Goal: Information Seeking & Learning: Learn about a topic

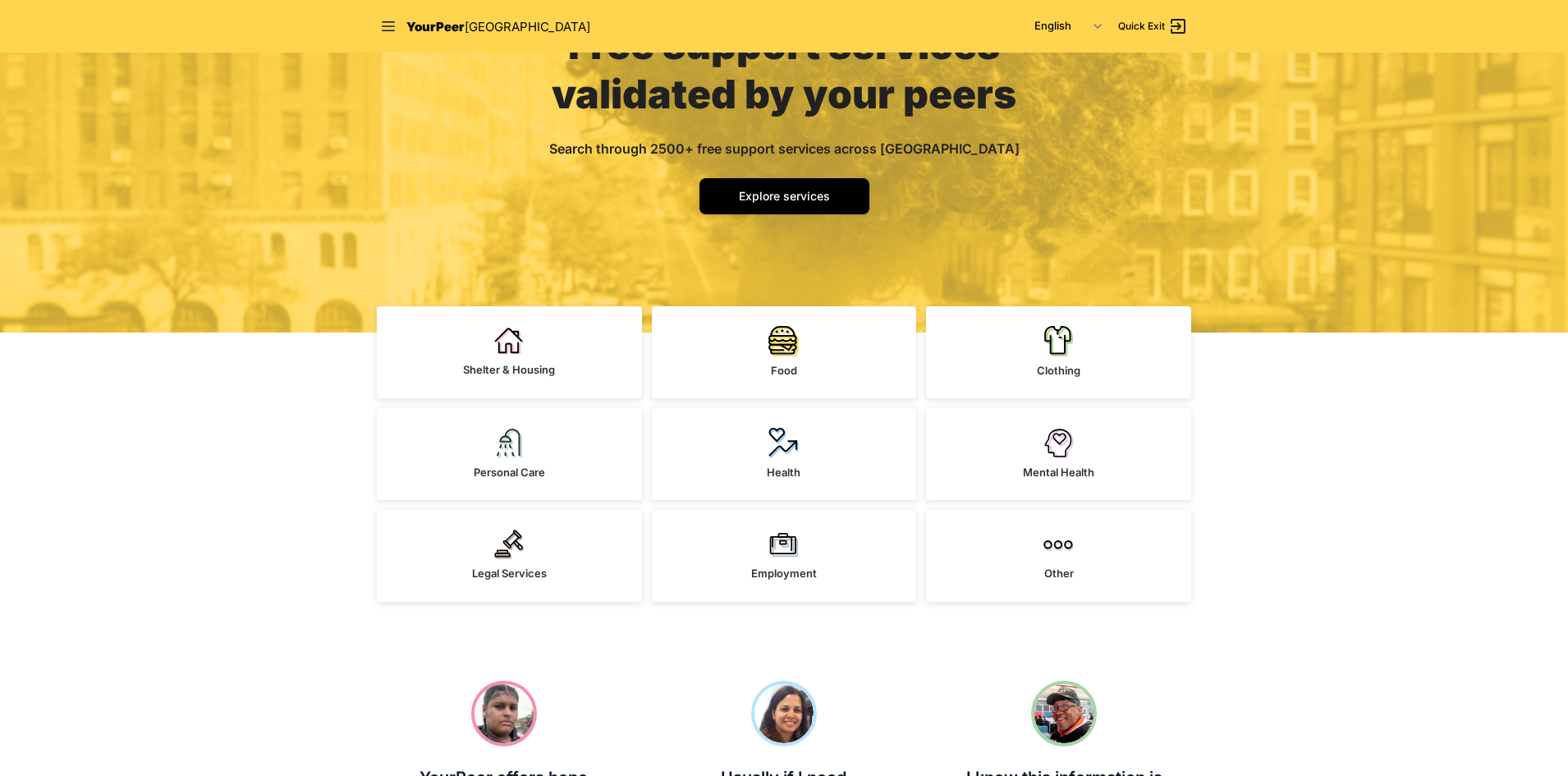
scroll to position [246, 0]
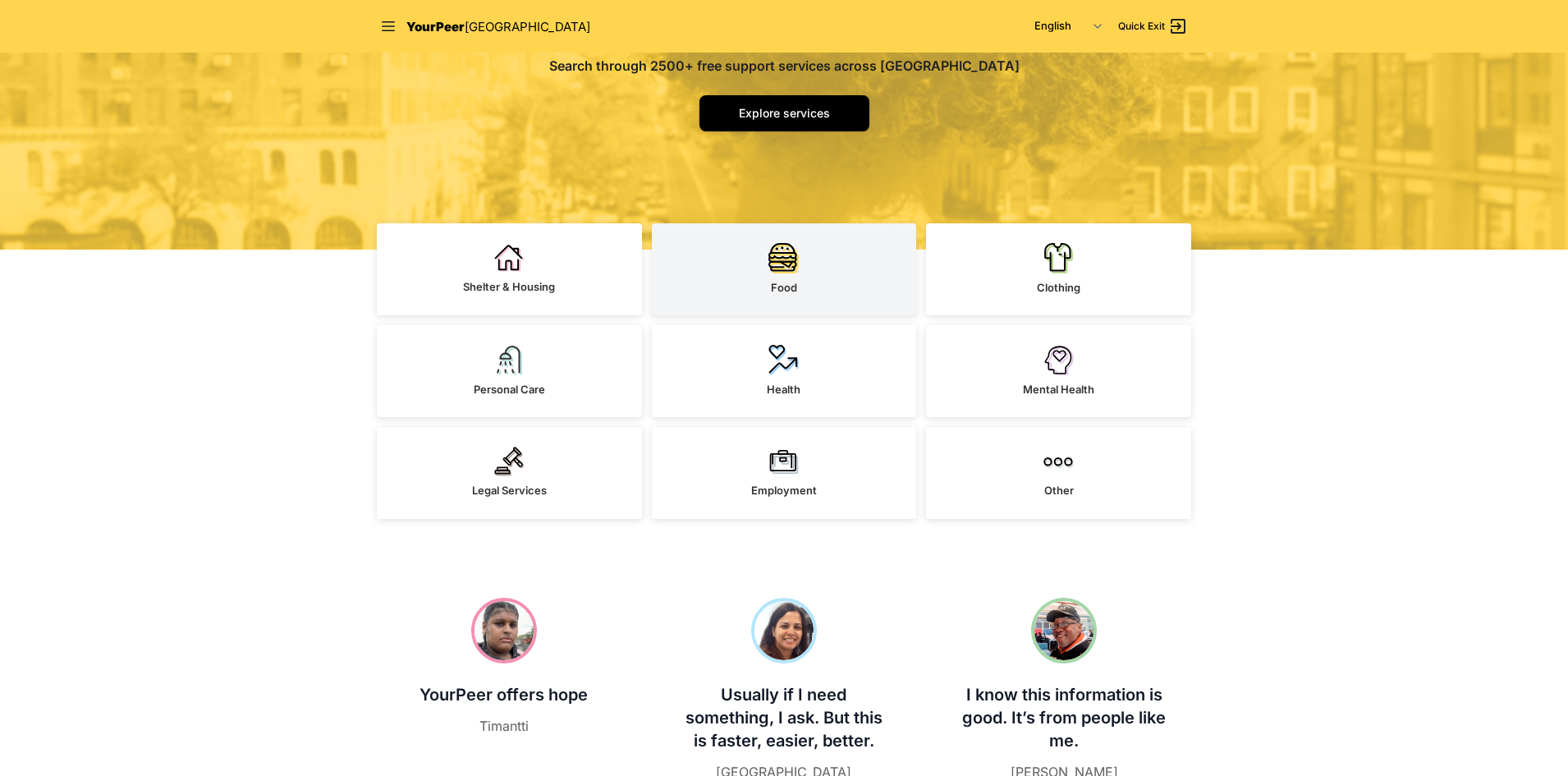
click at [779, 271] on img at bounding box center [784, 257] width 30 height 31
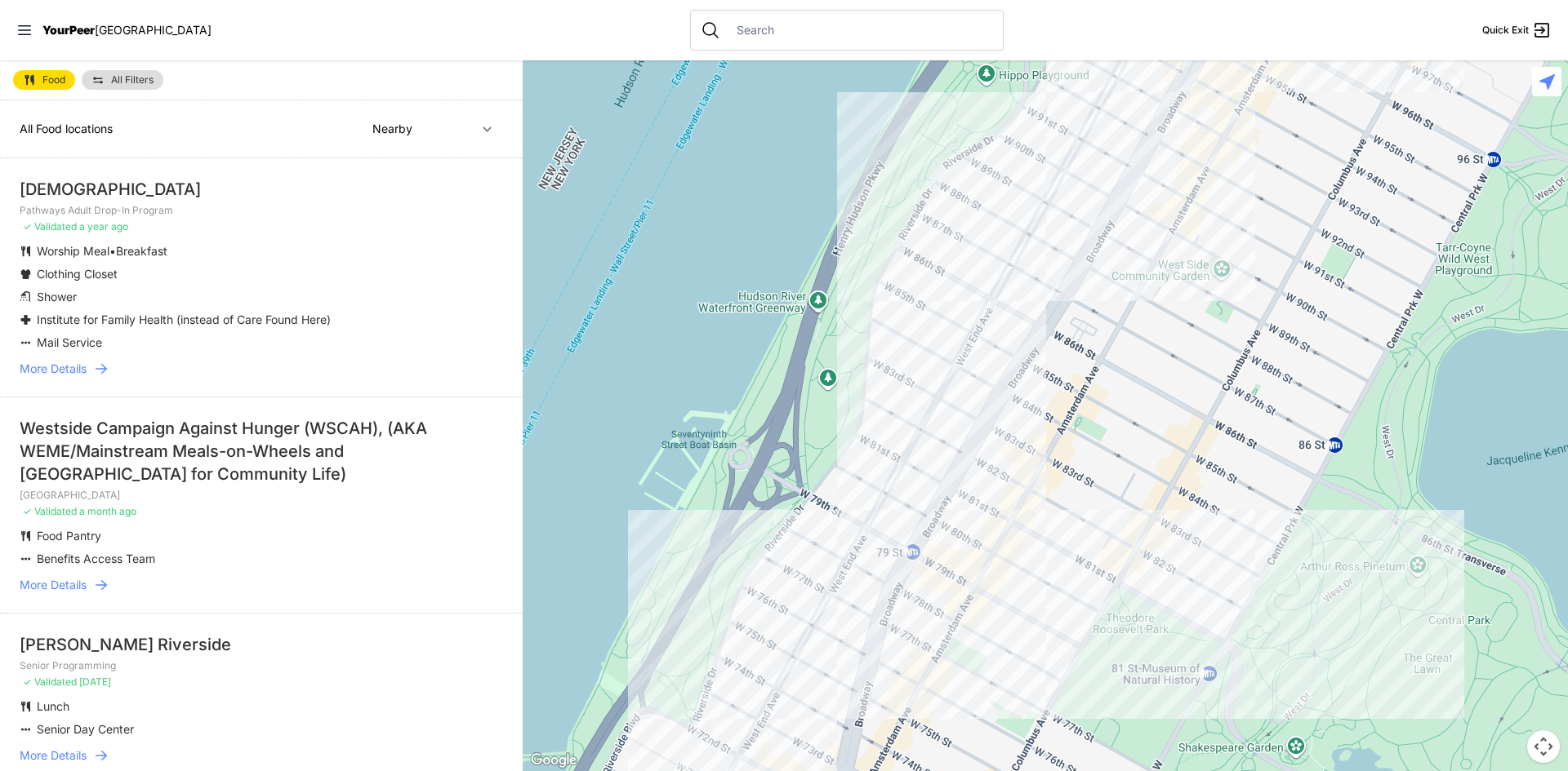
scroll to position [81, 0]
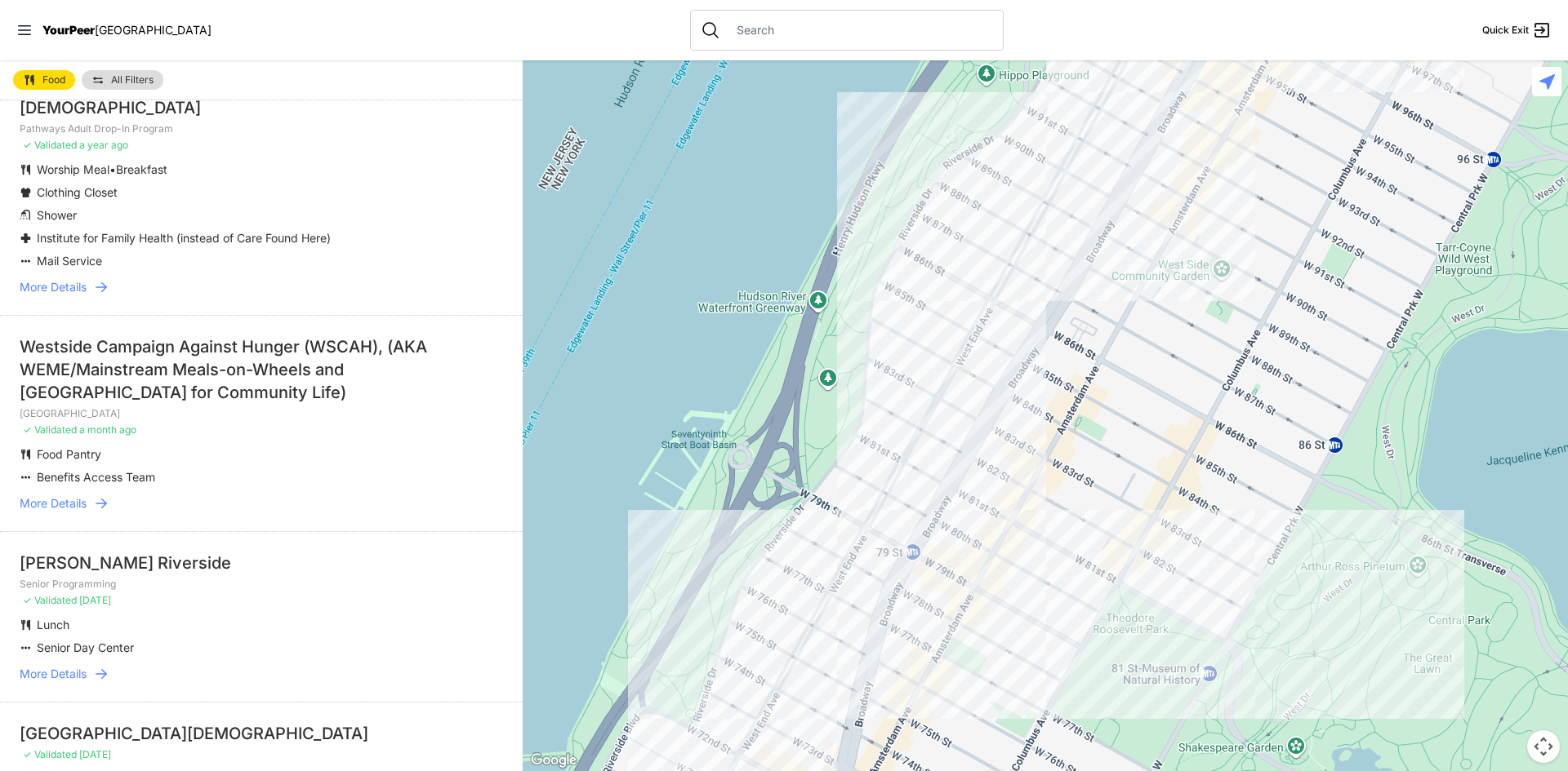
click at [61, 205] on ul "Worship Meal • Breakfast Clothing Closet Shower Institute for Family Health (in…" at bounding box center [262, 215] width 484 height 108
click at [55, 215] on span "Shower" at bounding box center [56, 215] width 40 height 14
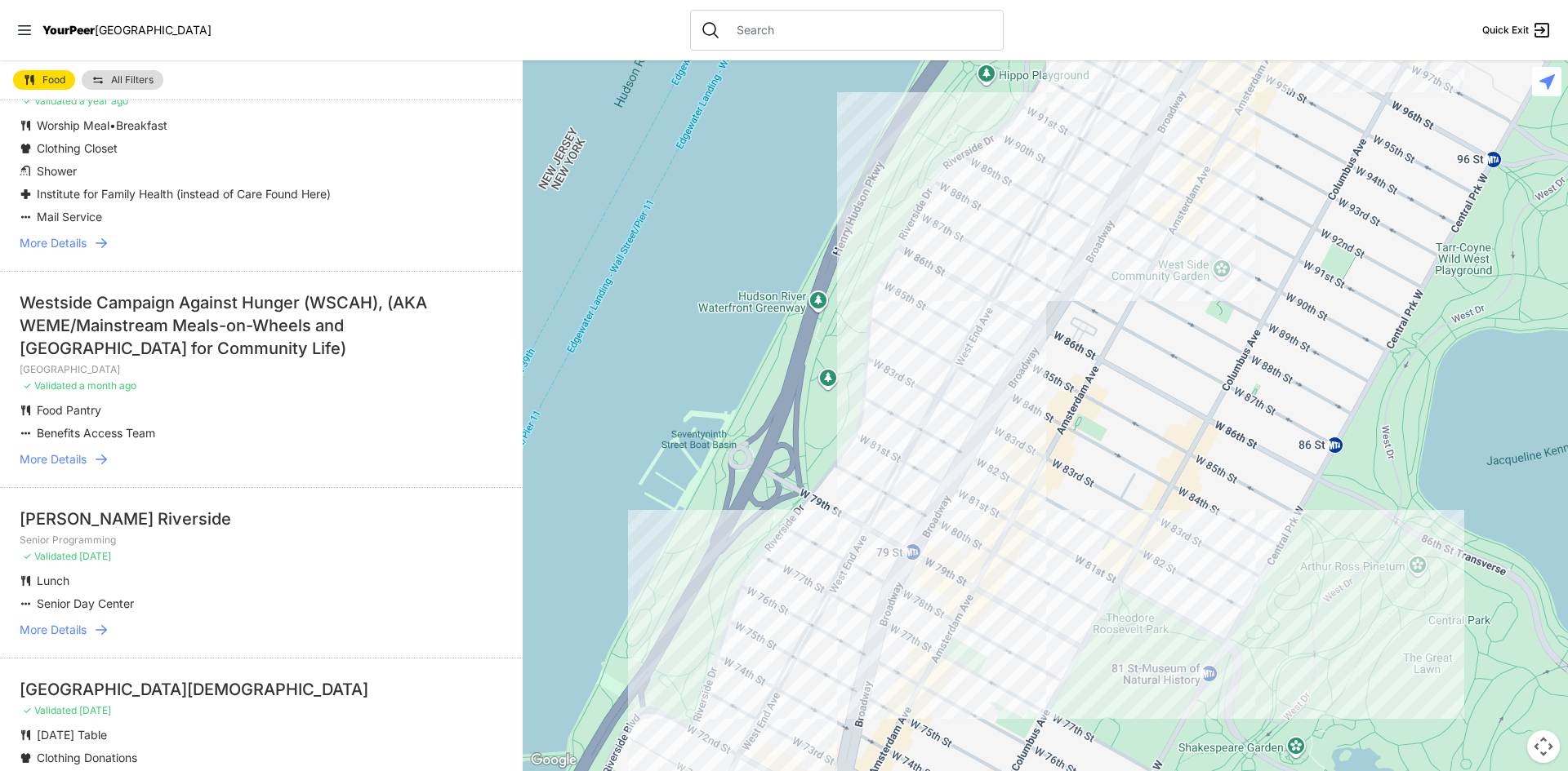
scroll to position [0, 0]
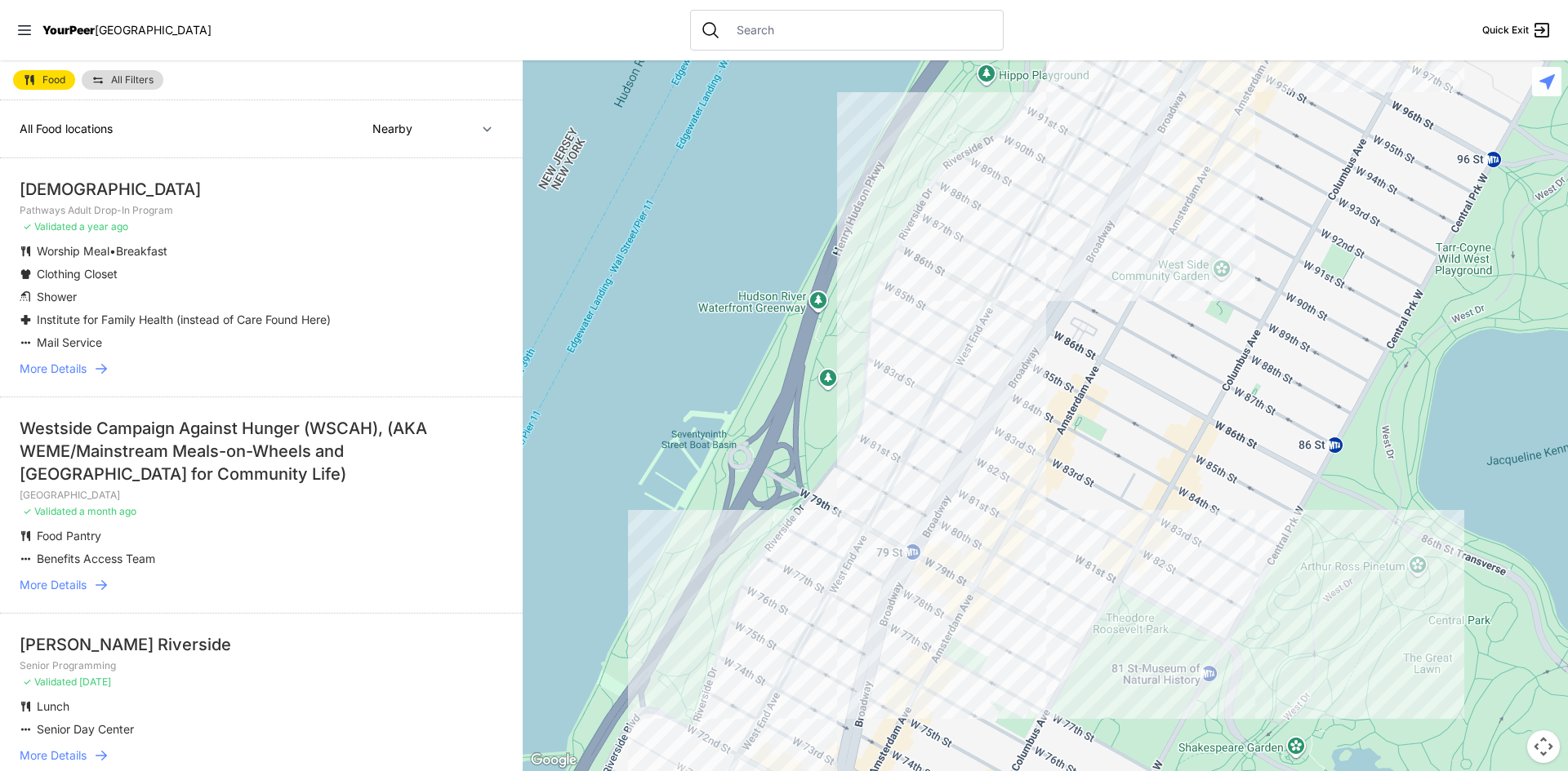
select select "recentlyUpdated"
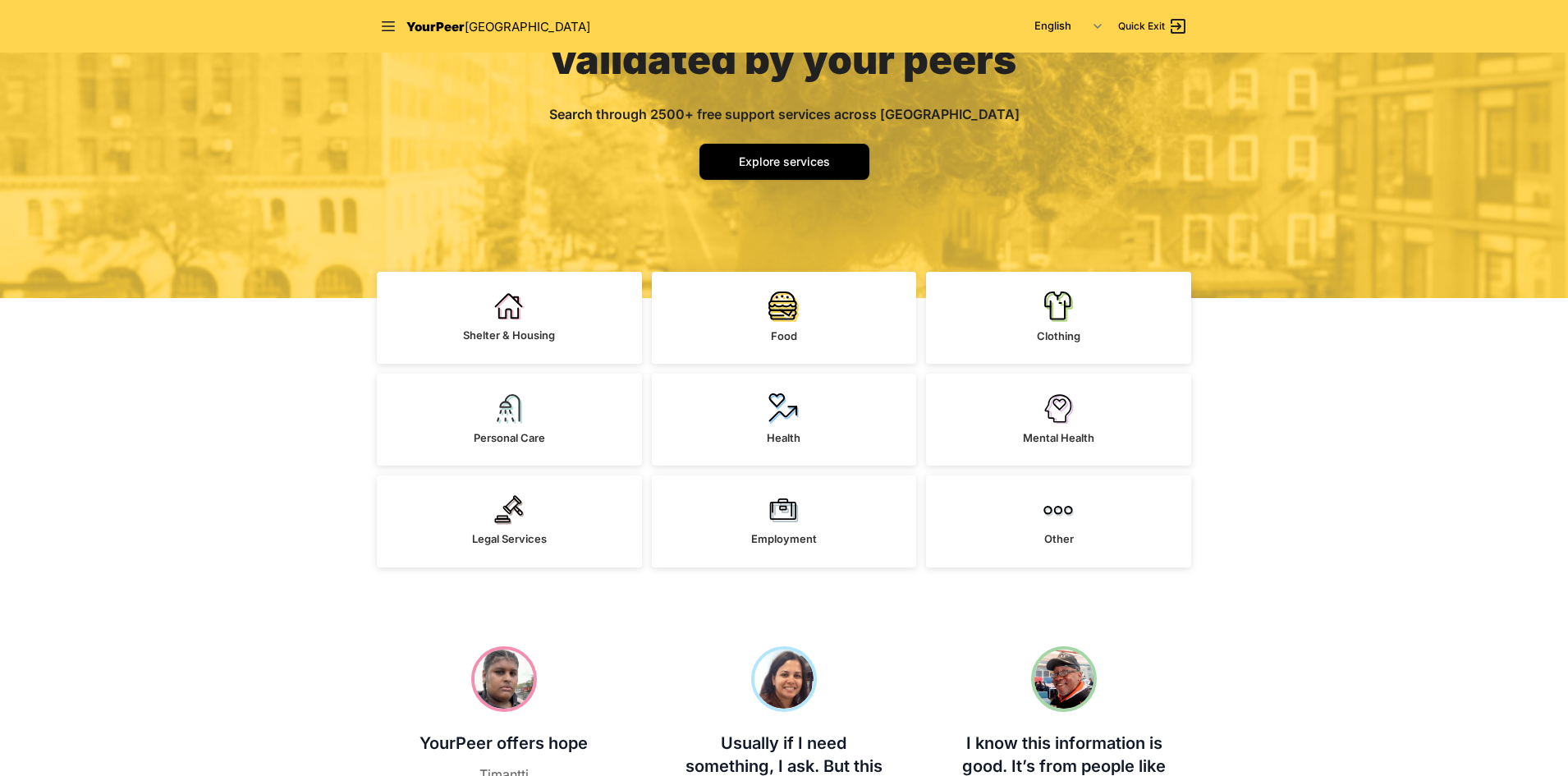
scroll to position [246, 0]
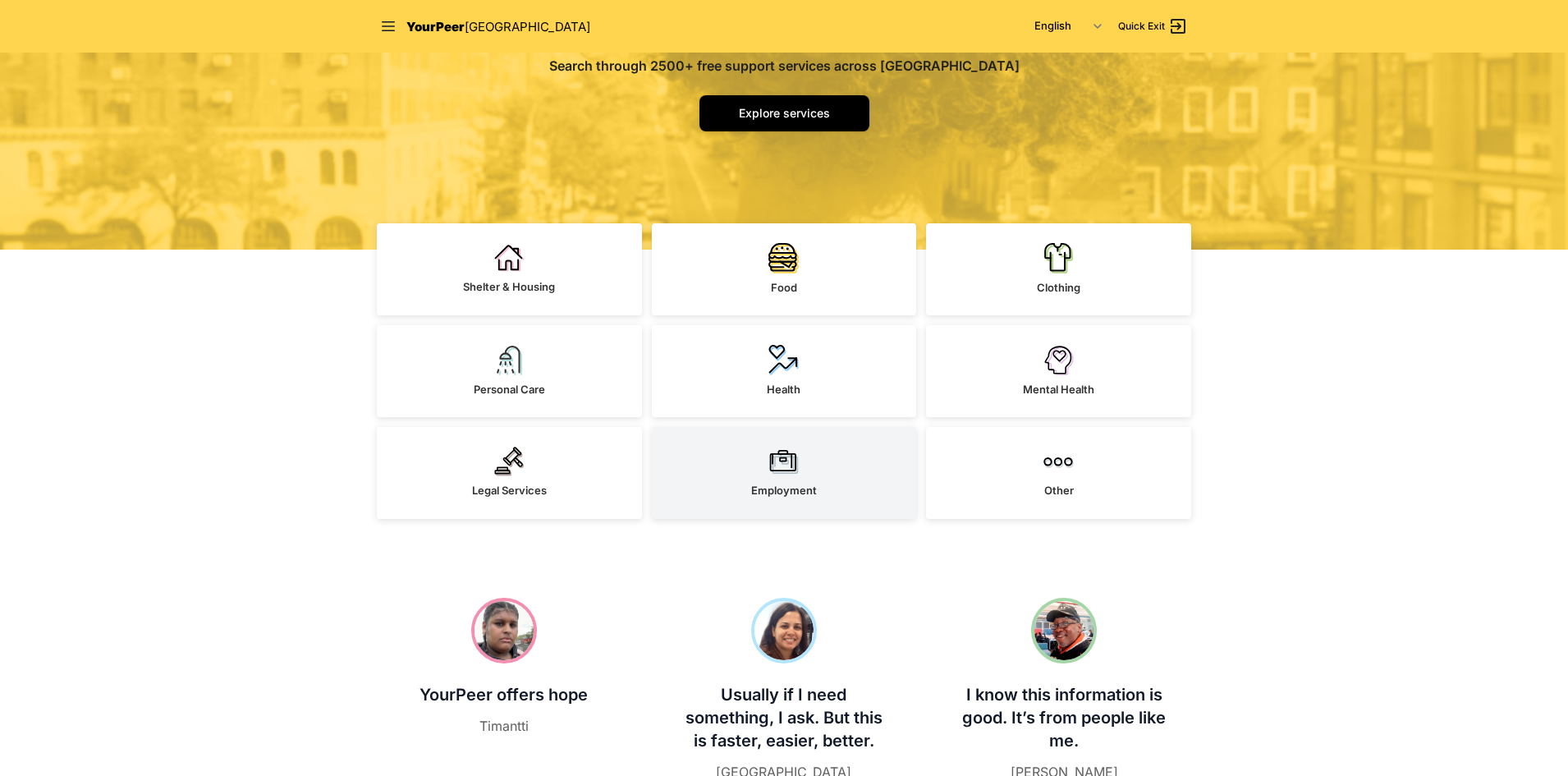
click at [767, 467] on link "Employment" at bounding box center [784, 473] width 265 height 92
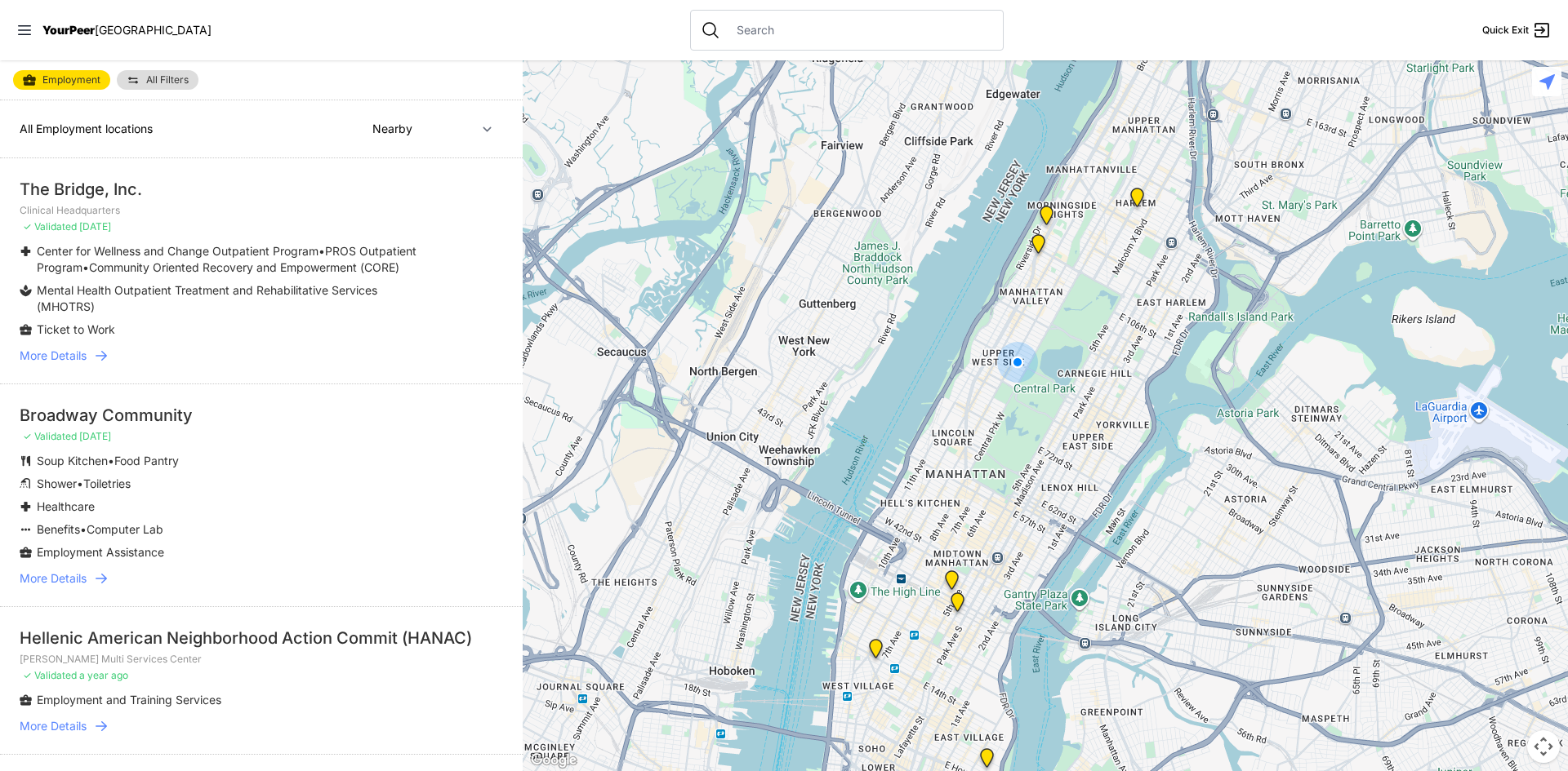
click at [65, 78] on span "Employment" at bounding box center [71, 79] width 57 height 13
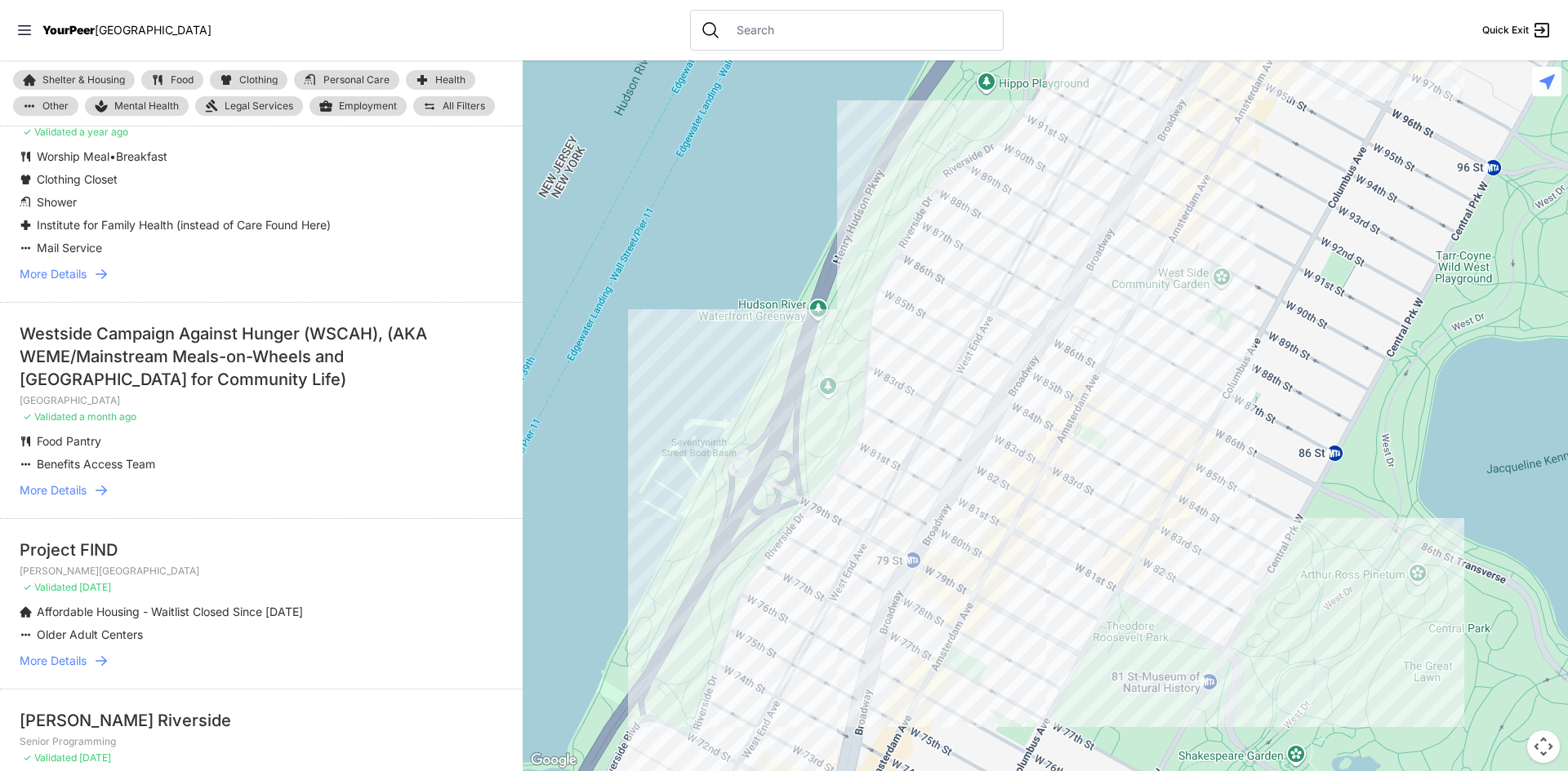
scroll to position [653, 0]
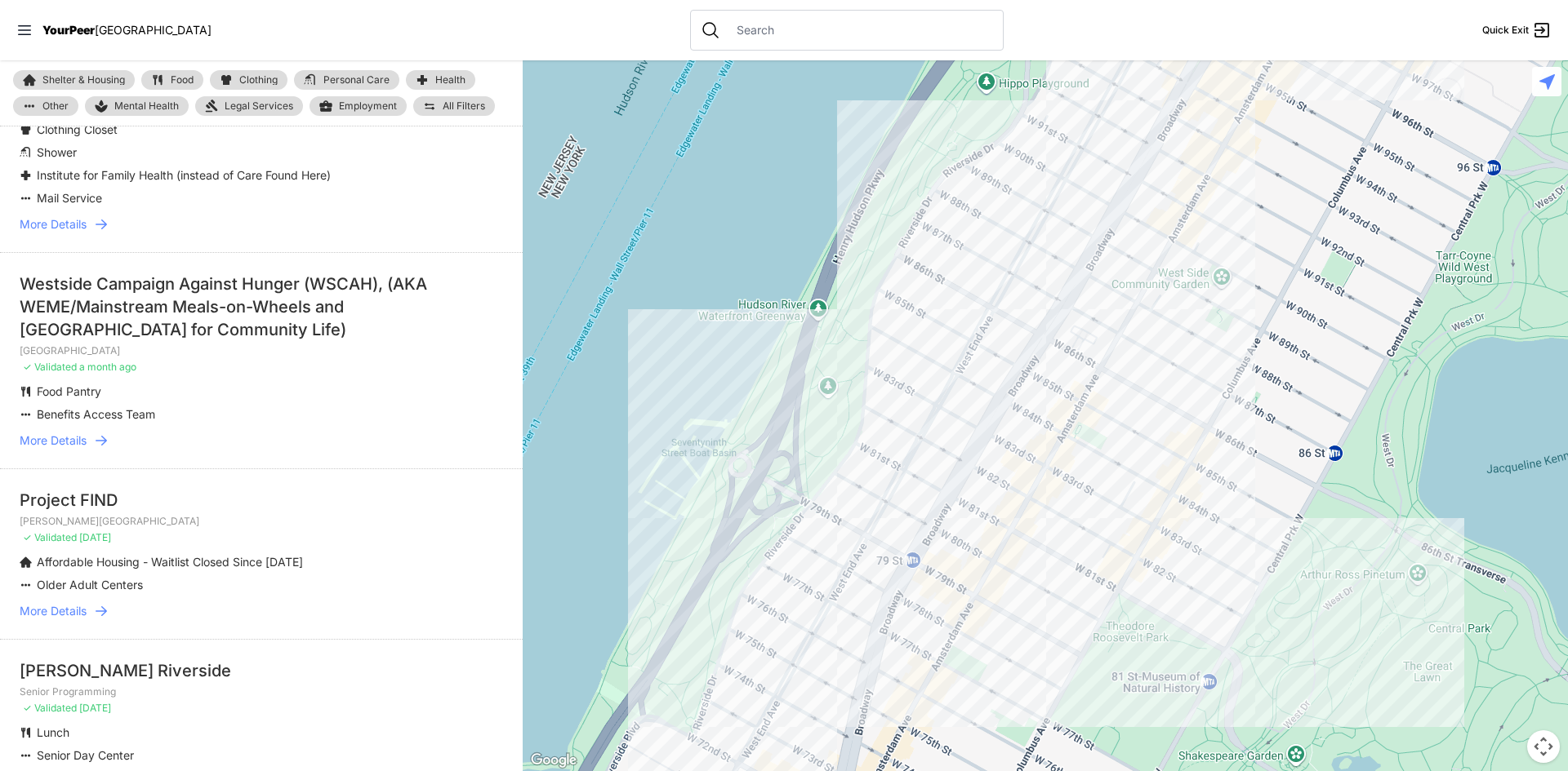
click at [89, 438] on link "More Details" at bounding box center [262, 441] width 484 height 16
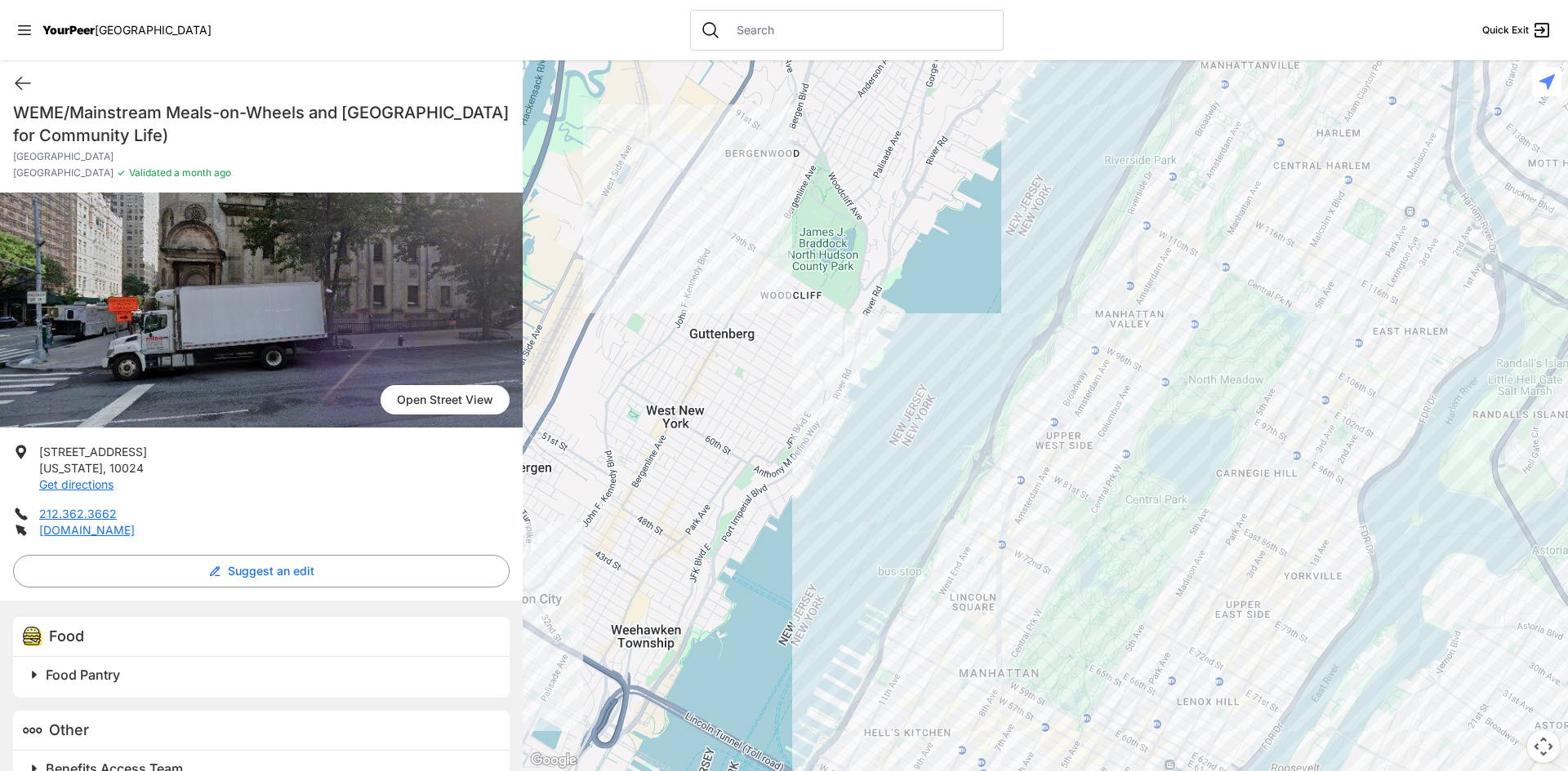
scroll to position [74, 0]
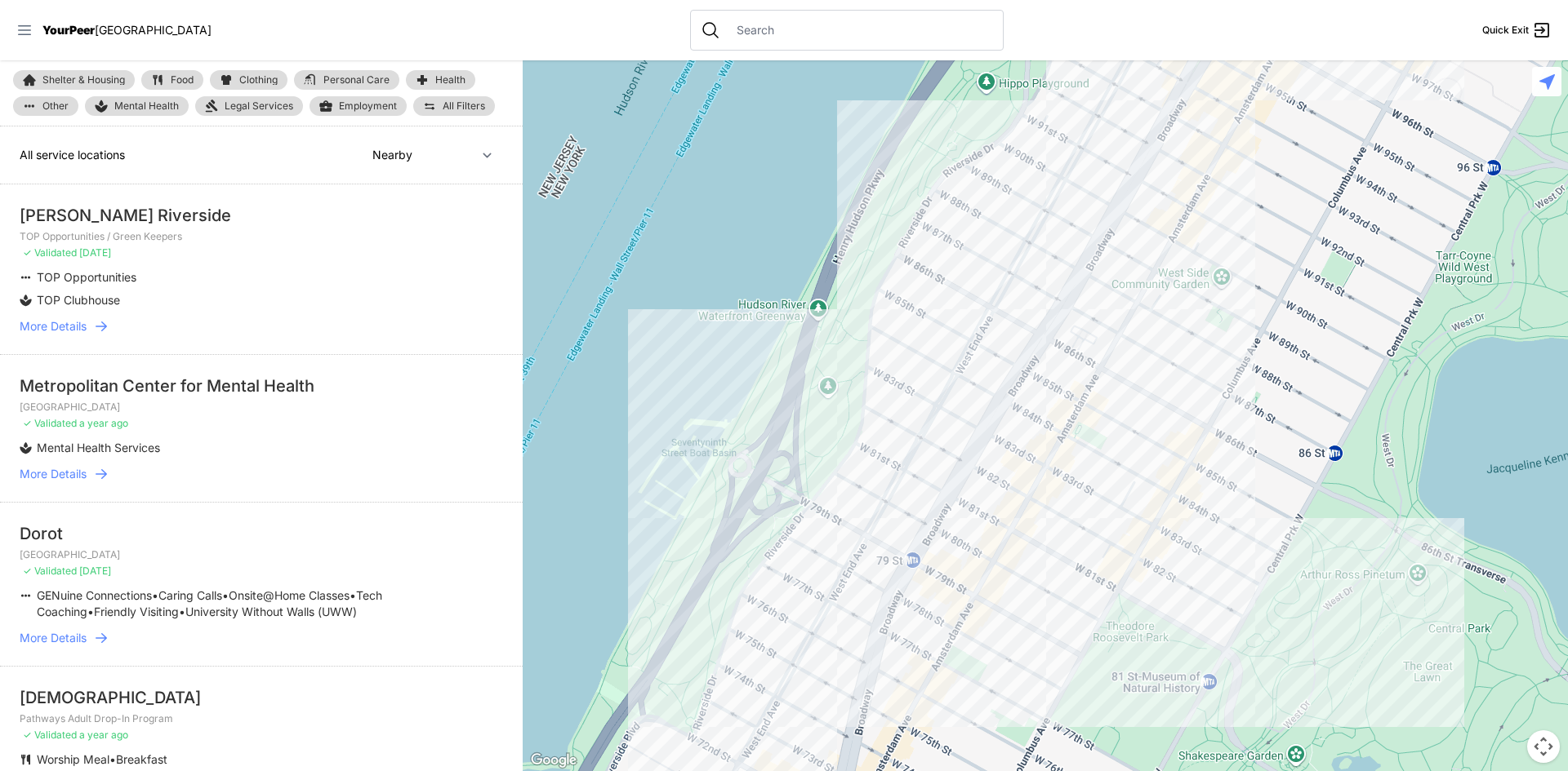
click at [25, 29] on icon at bounding box center [24, 30] width 16 height 16
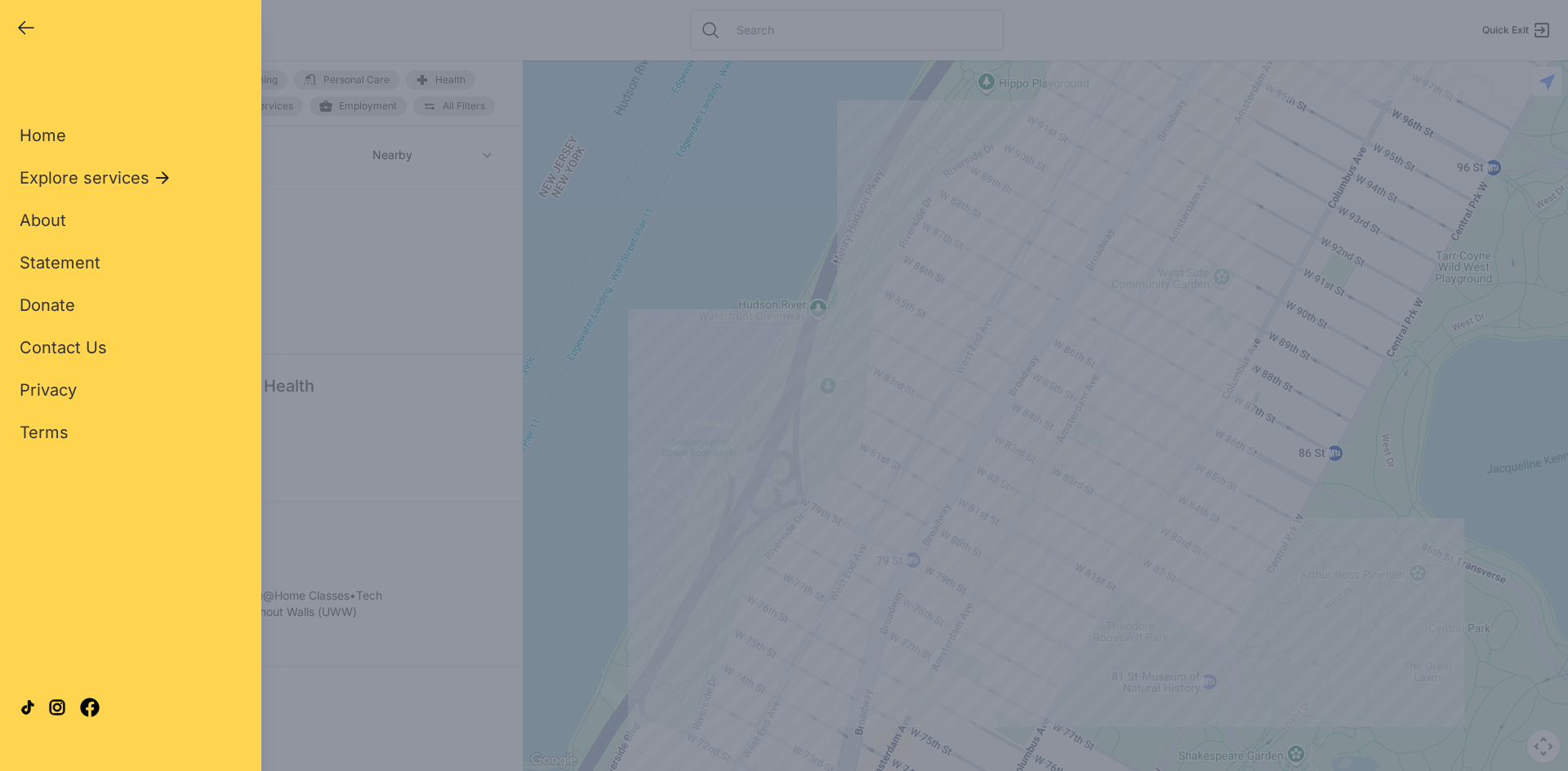
click at [21, 31] on icon "button" at bounding box center [26, 28] width 20 height 20
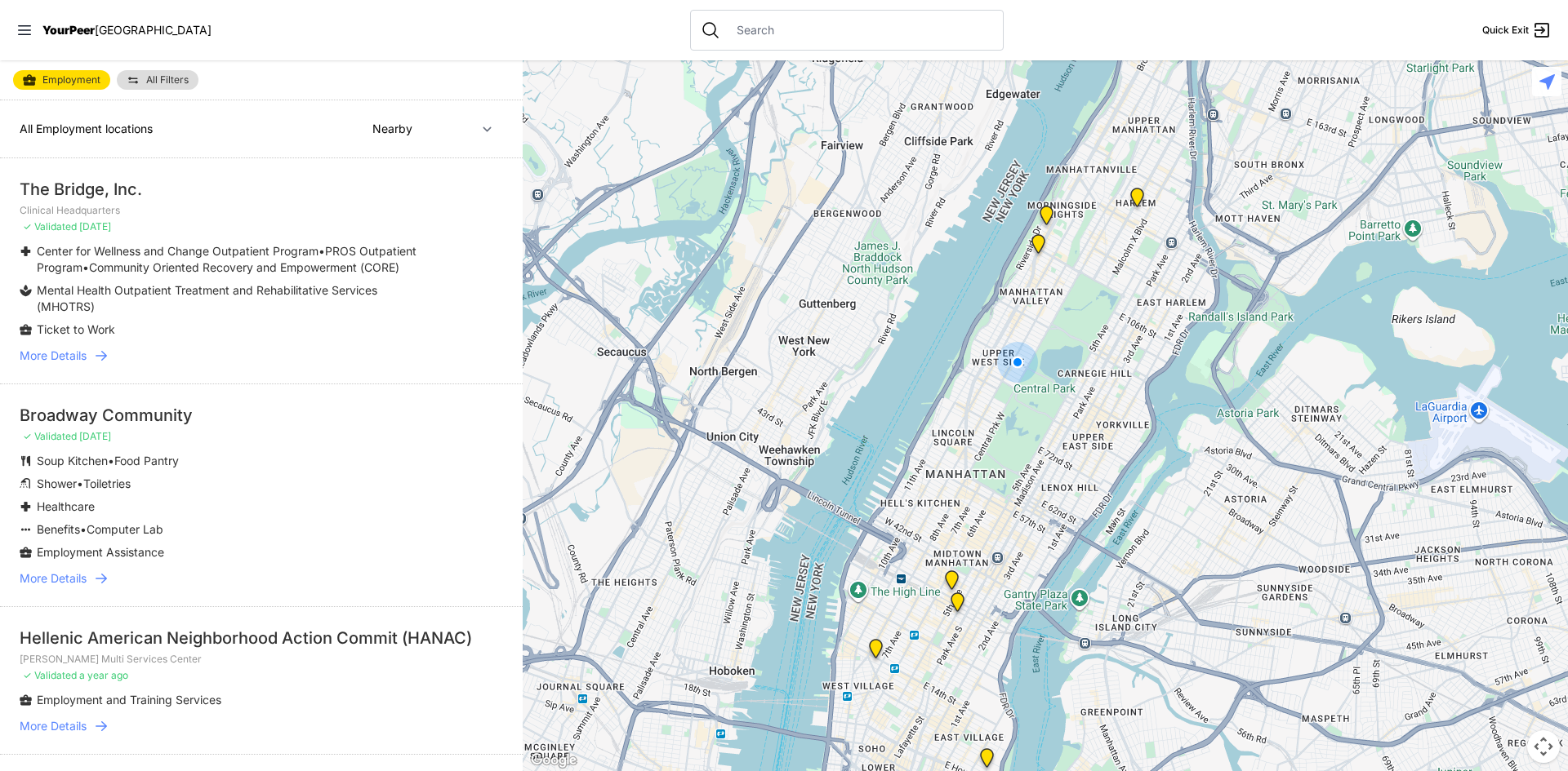
select select "recentlyUpdated"
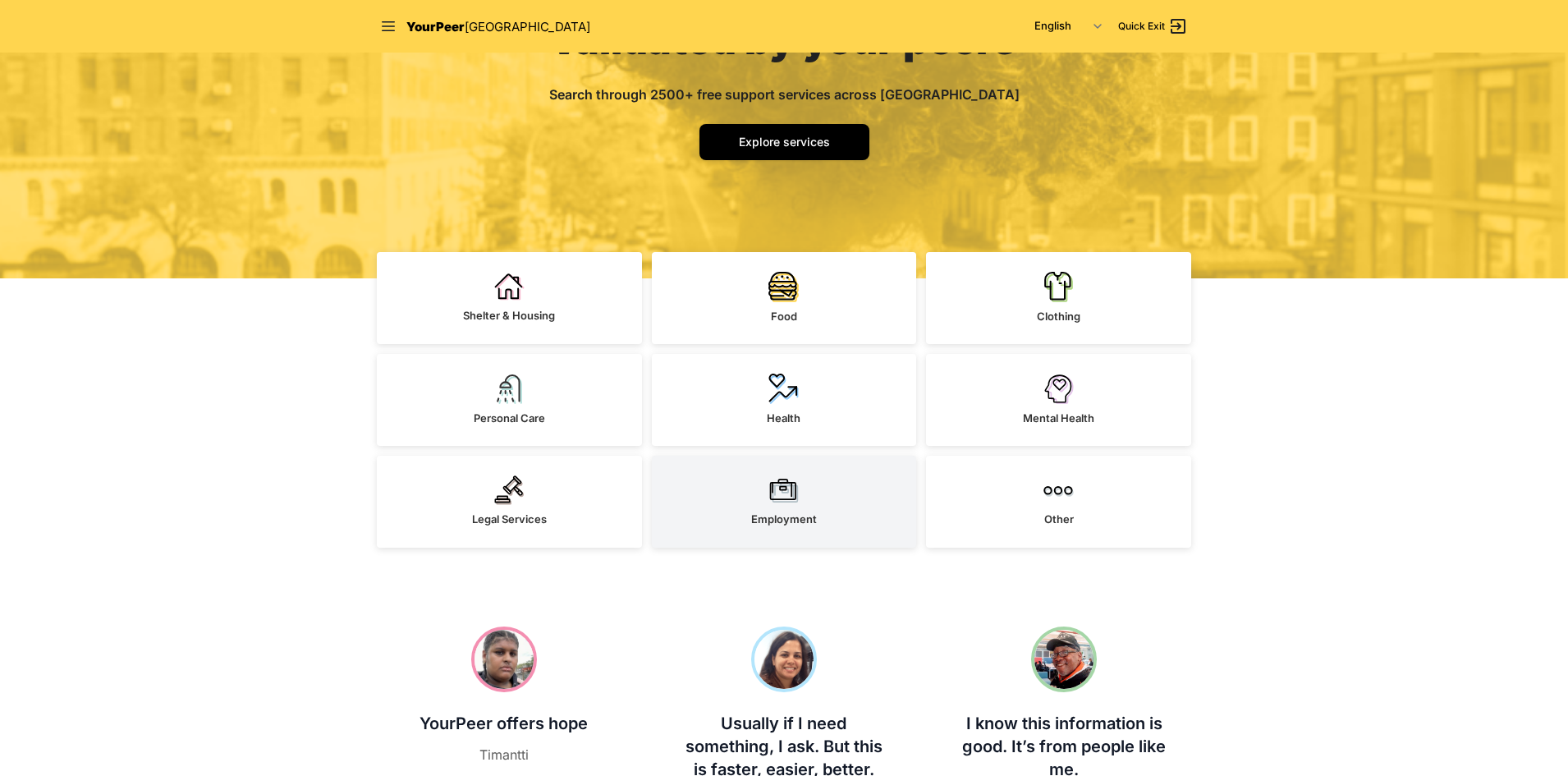
scroll to position [246, 0]
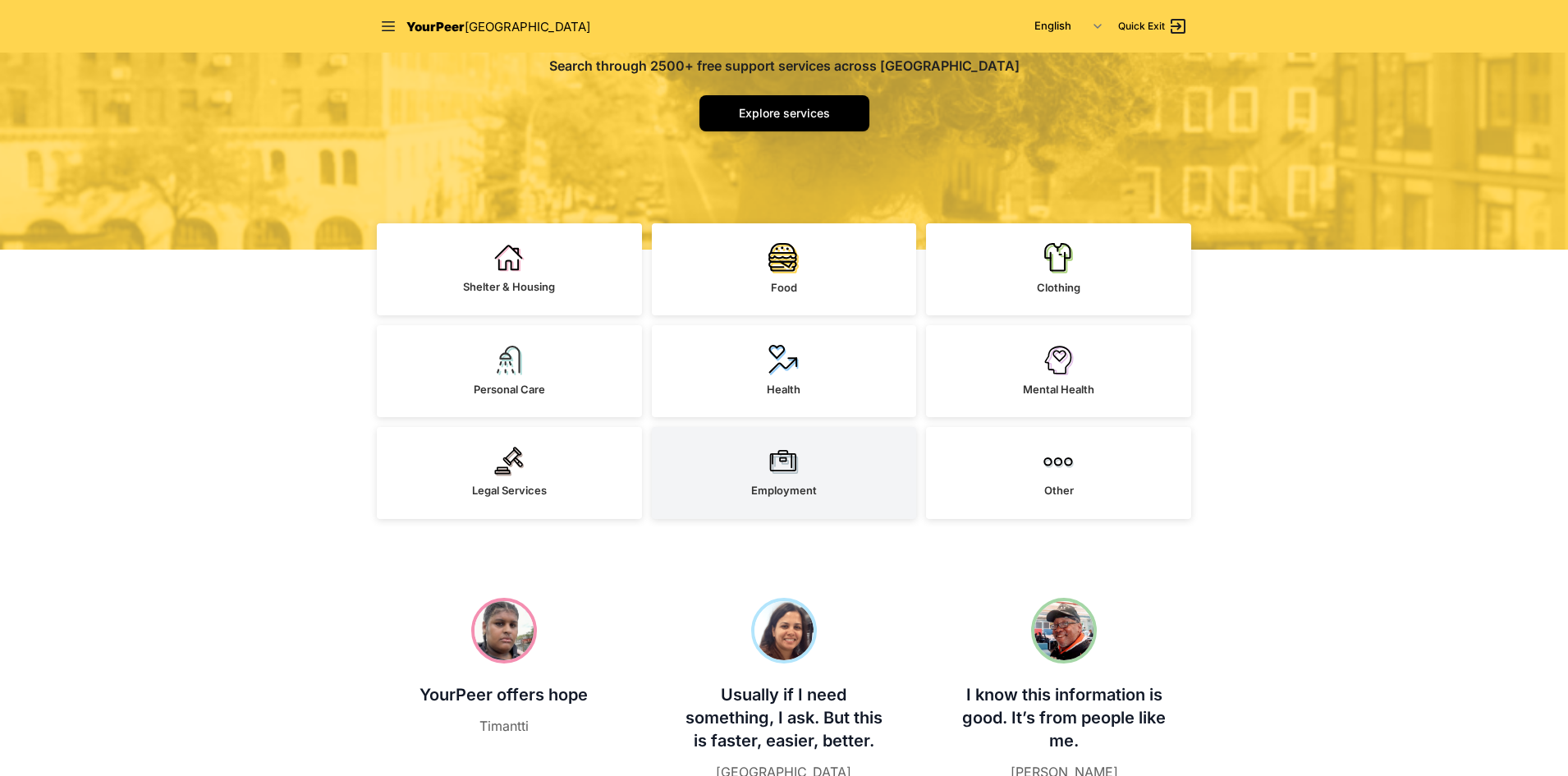
click at [789, 475] on img at bounding box center [784, 462] width 30 height 30
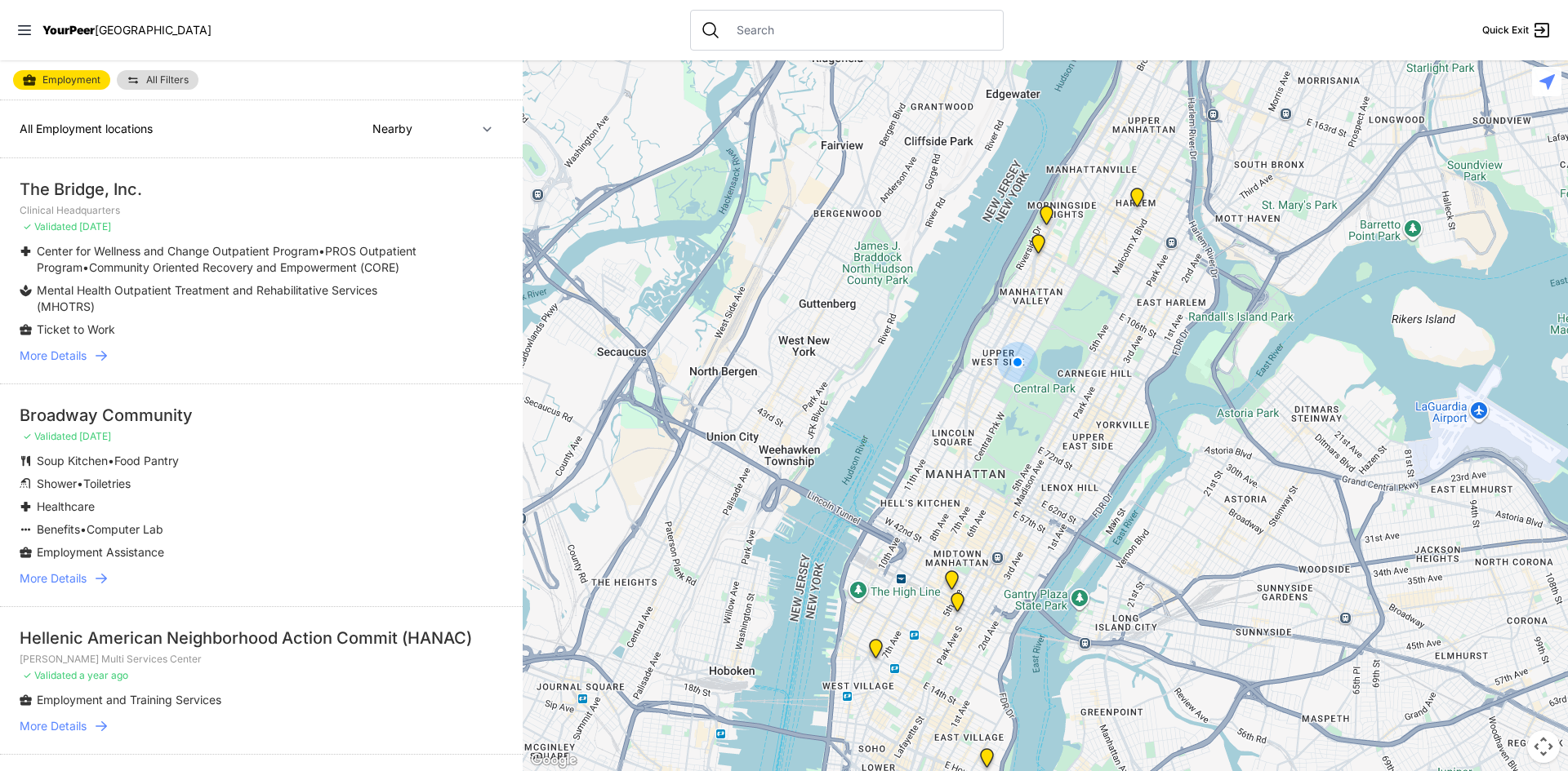
click at [71, 354] on span "More Details" at bounding box center [54, 356] width 67 height 16
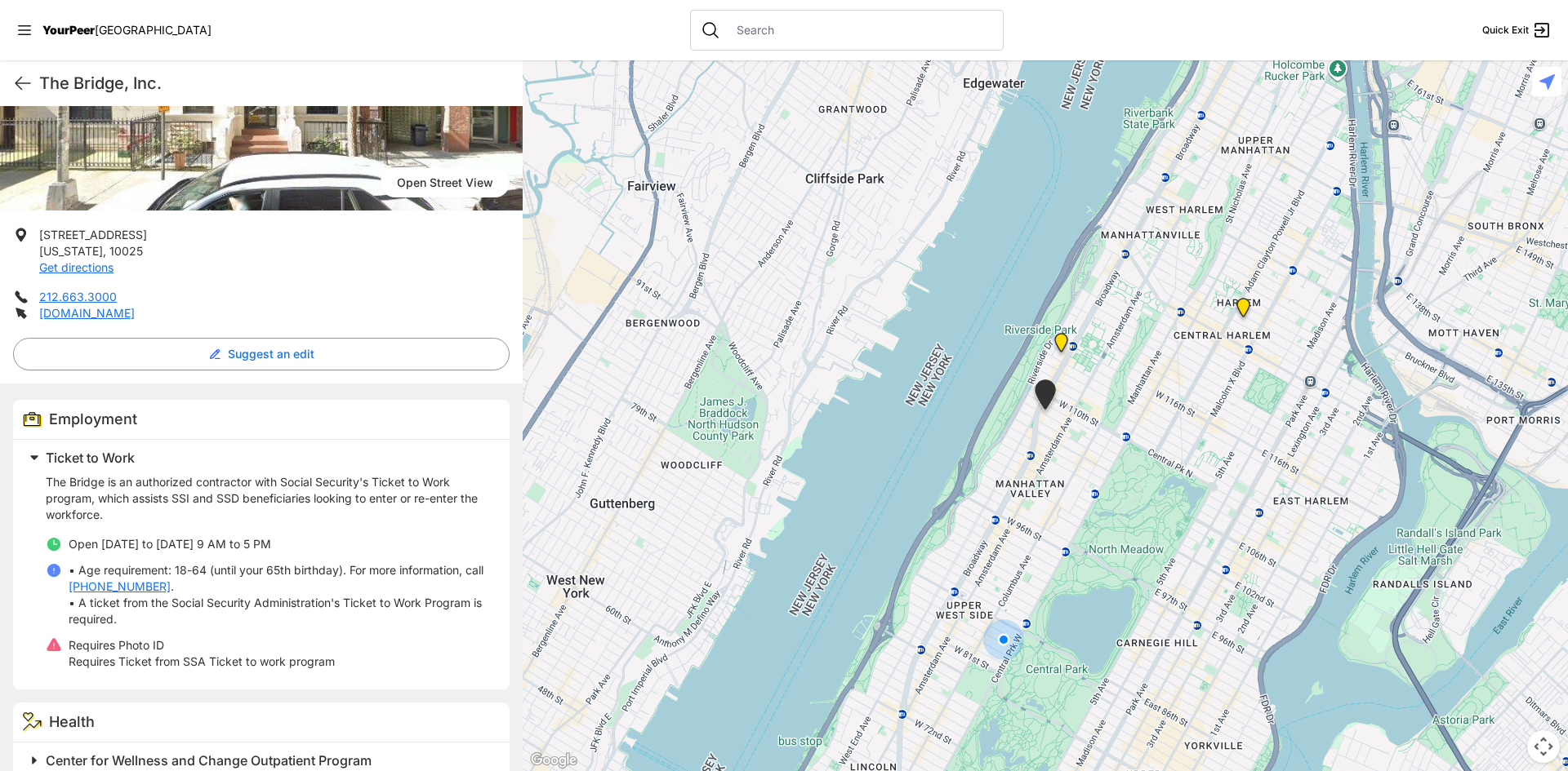
scroll to position [189, 0]
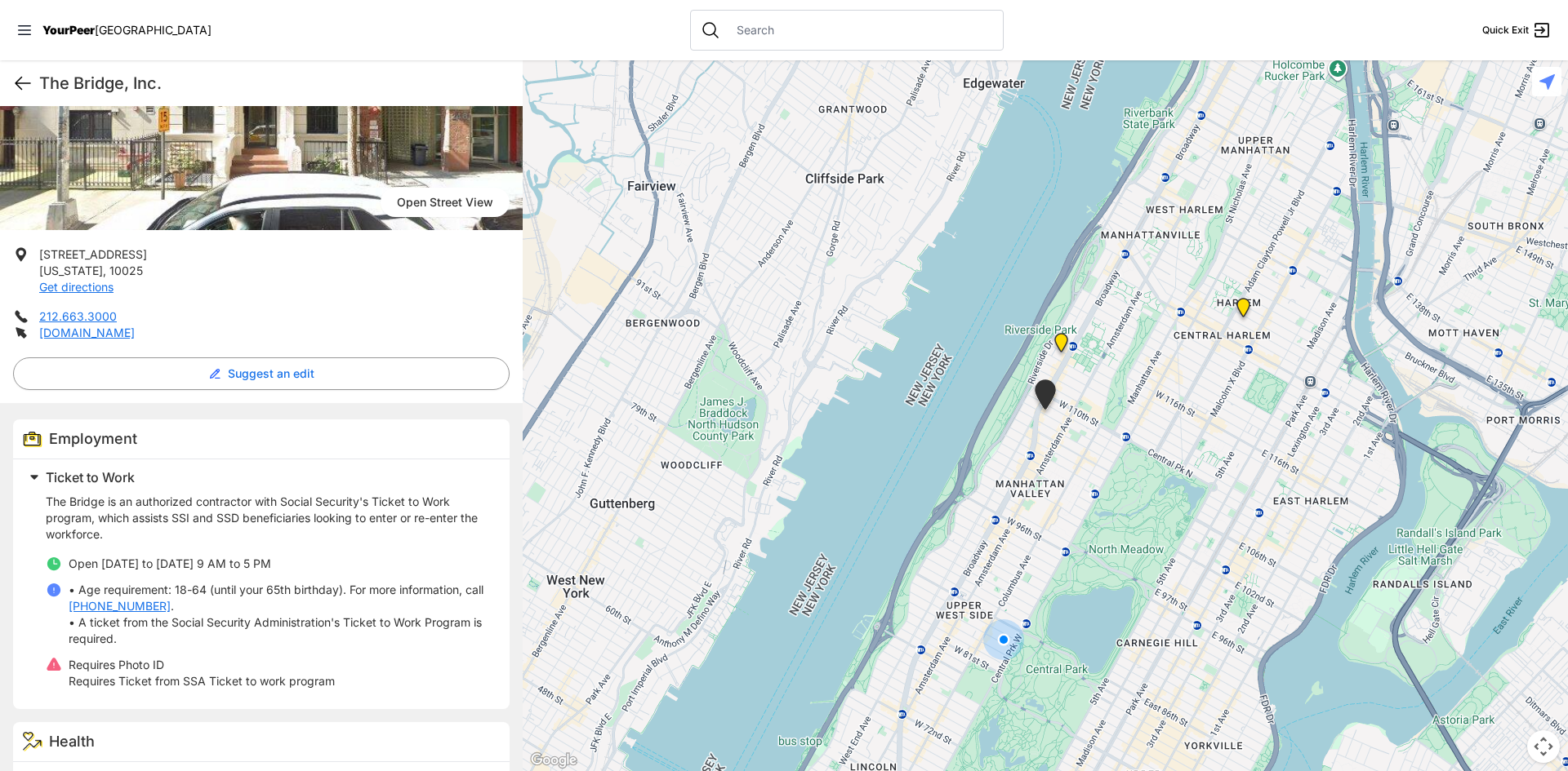
click at [15, 82] on icon at bounding box center [23, 83] width 20 height 20
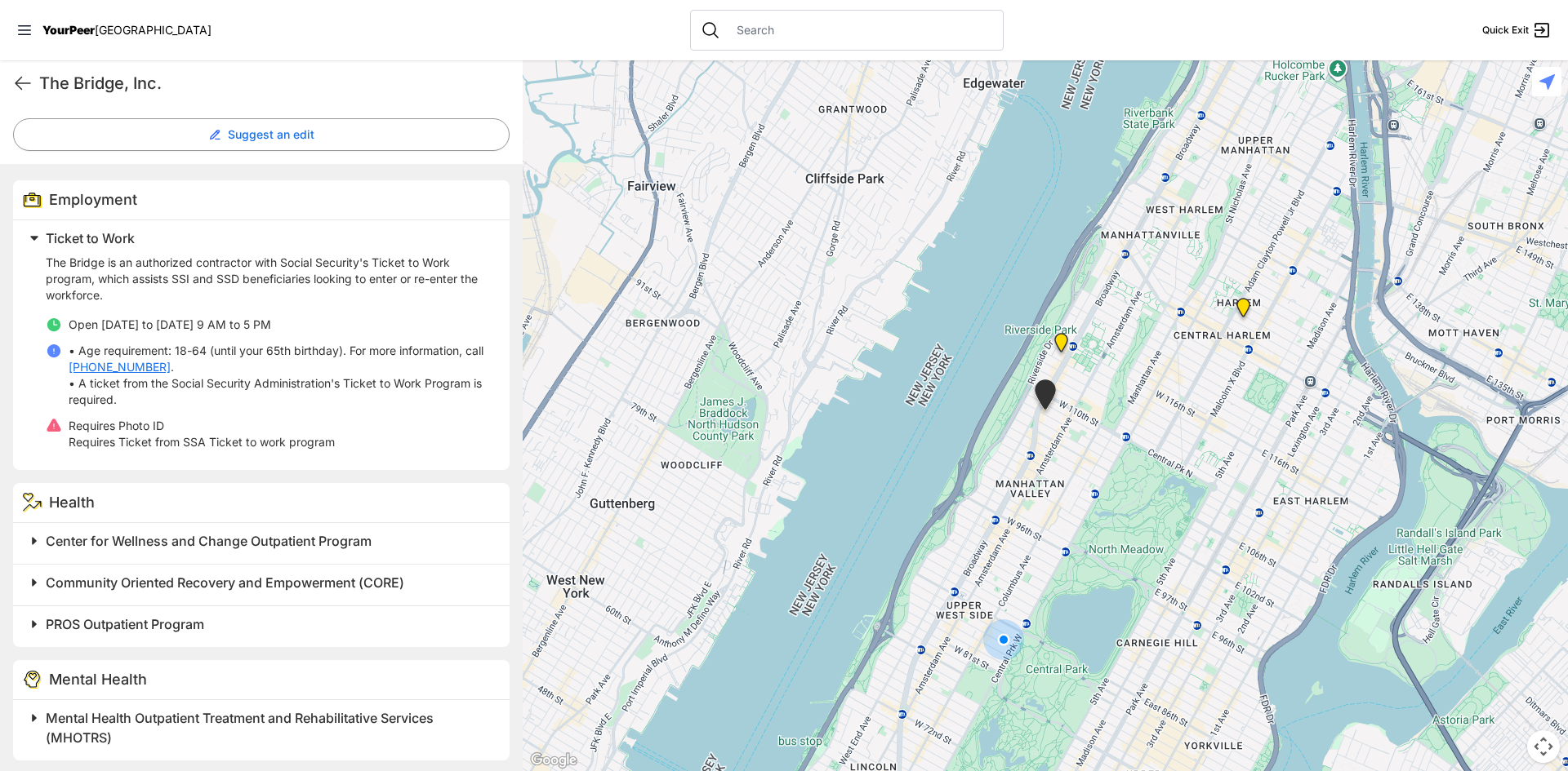
scroll to position [434, 0]
